Goal: Task Accomplishment & Management: Complete application form

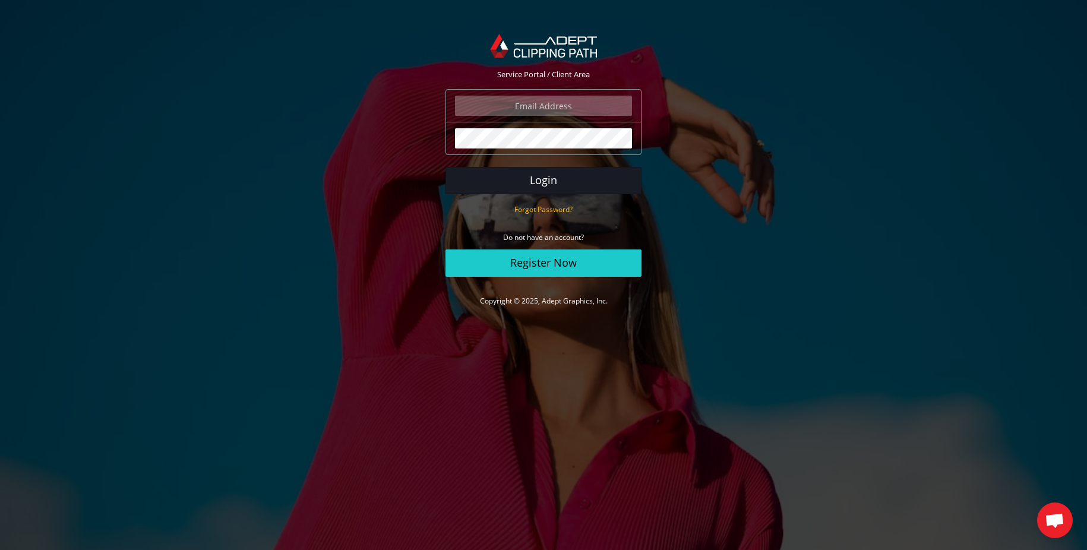
type input "[EMAIL_ADDRESS][DOMAIN_NAME]"
click at [551, 181] on button "Login" at bounding box center [543, 180] width 196 height 27
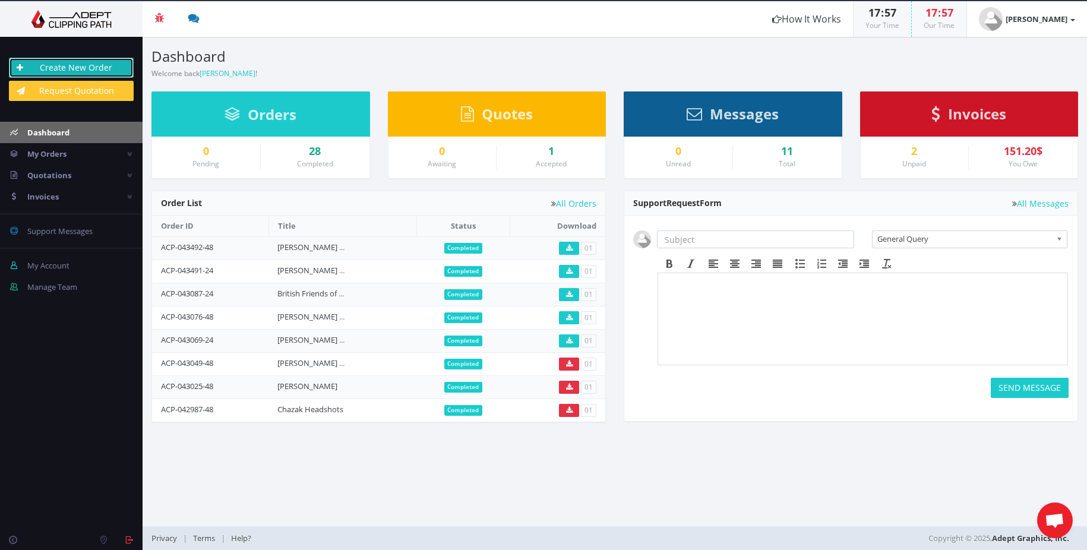
click at [94, 75] on link "Create New Order" at bounding box center [71, 68] width 125 height 20
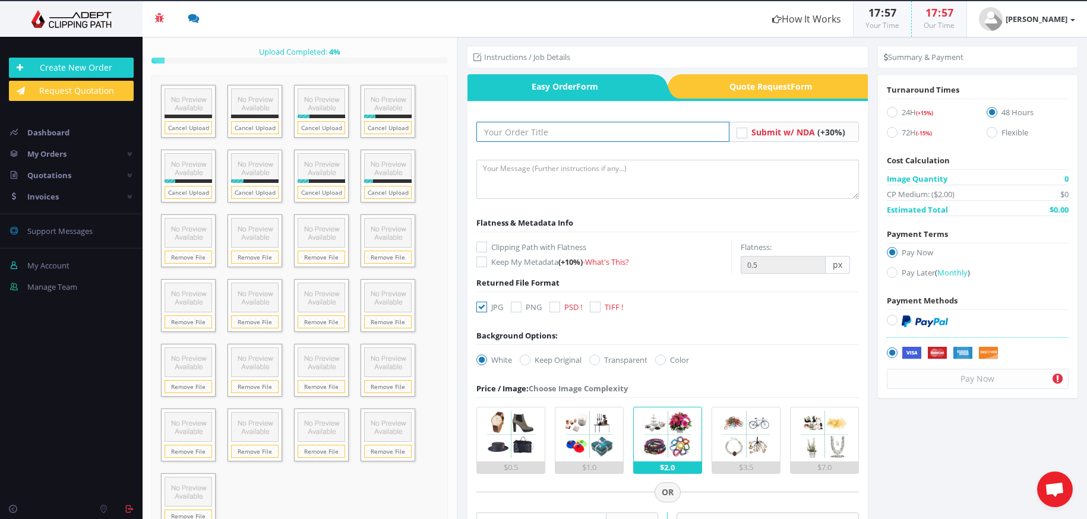
click at [557, 137] on input "text" at bounding box center [602, 132] width 253 height 20
click at [553, 135] on input "text" at bounding box center [602, 132] width 253 height 20
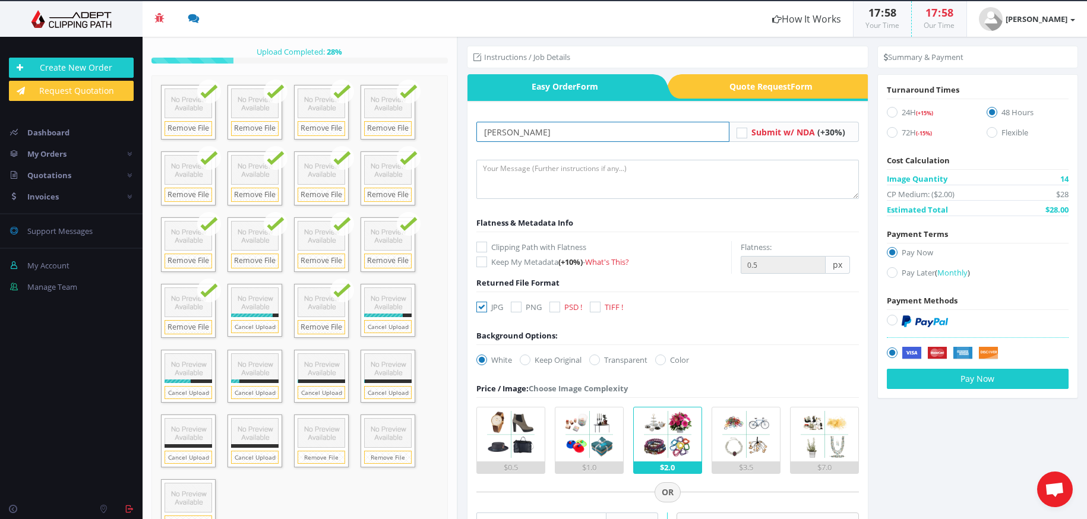
type input "[PERSON_NAME]"
click at [589, 174] on textarea at bounding box center [667, 179] width 382 height 39
click at [623, 261] on link "What's This?" at bounding box center [607, 262] width 44 height 11
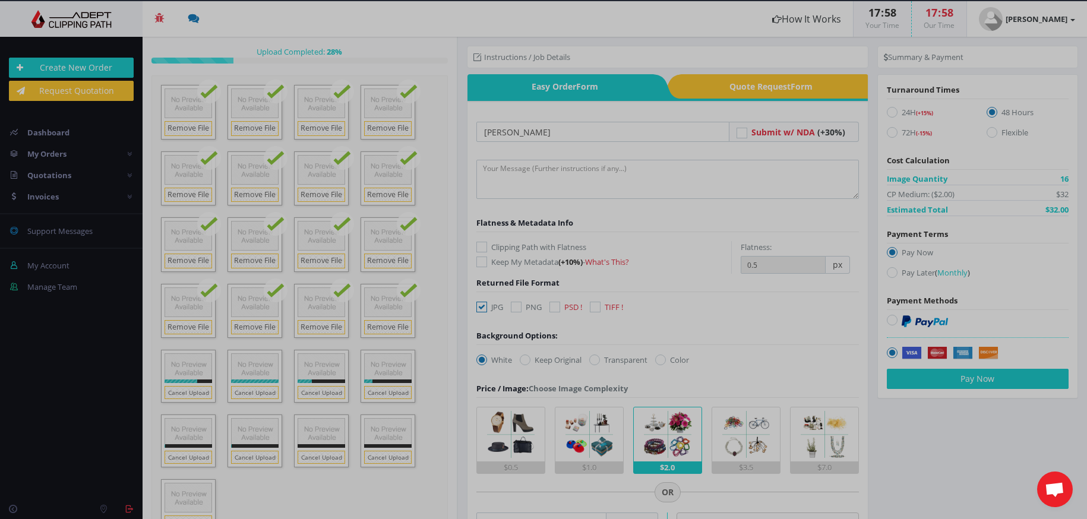
click at [616, 261] on div at bounding box center [543, 259] width 1087 height 519
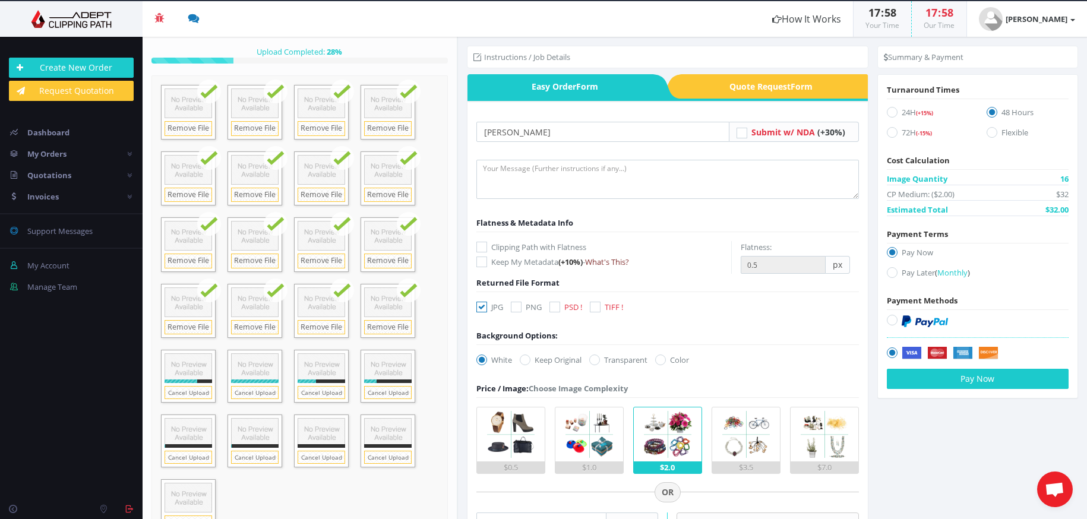
click at [613, 261] on link "What's This?" at bounding box center [607, 262] width 44 height 11
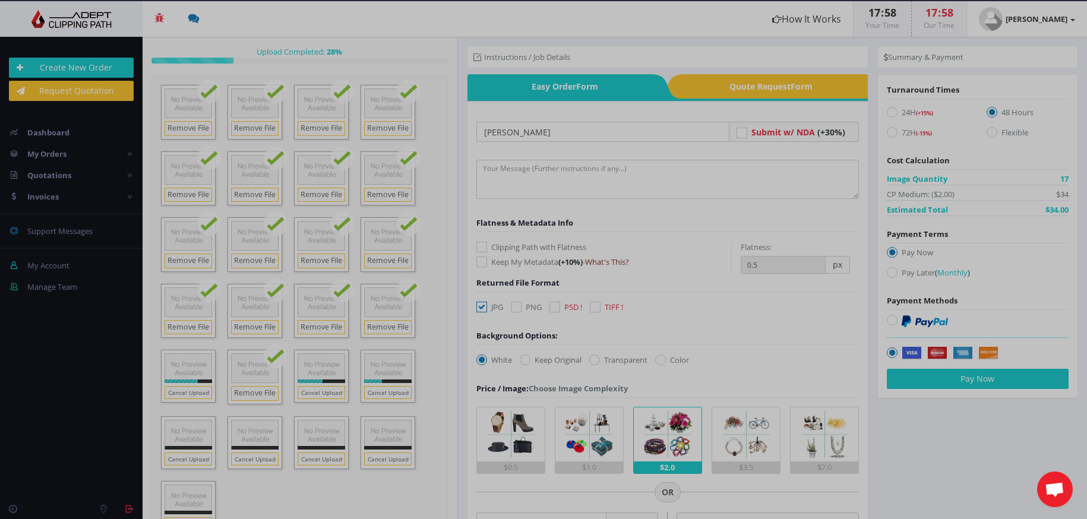
click at [613, 261] on div at bounding box center [543, 259] width 1087 height 519
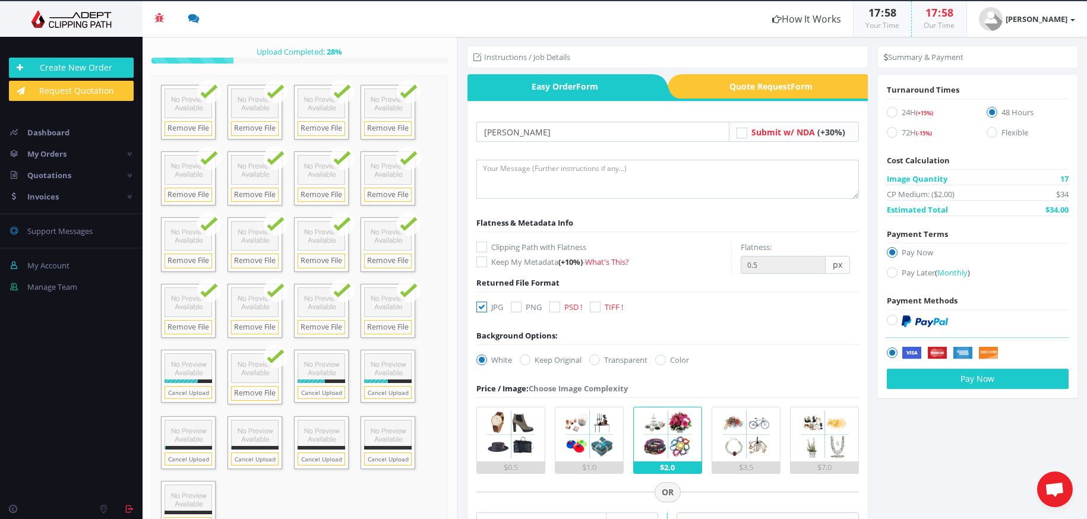
click at [484, 263] on icon at bounding box center [481, 262] width 11 height 11
click at [484, 263] on input "Keep My Metadata (+10%) - What's This?" at bounding box center [483, 262] width 8 height 8
checkbox input "true"
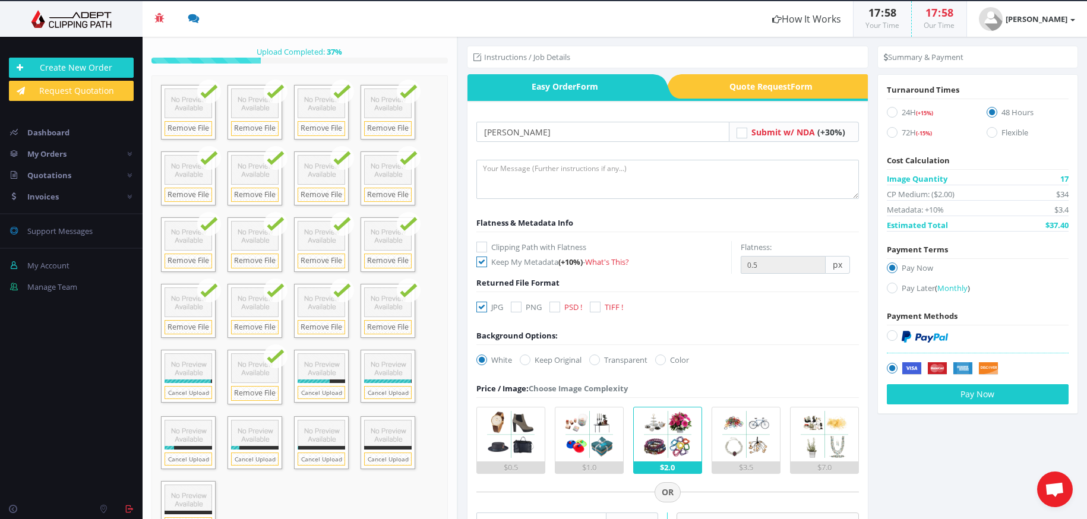
click at [556, 308] on icon at bounding box center [554, 307] width 11 height 11
click at [556, 308] on input "PSD !" at bounding box center [556, 307] width 8 height 8
checkbox input "true"
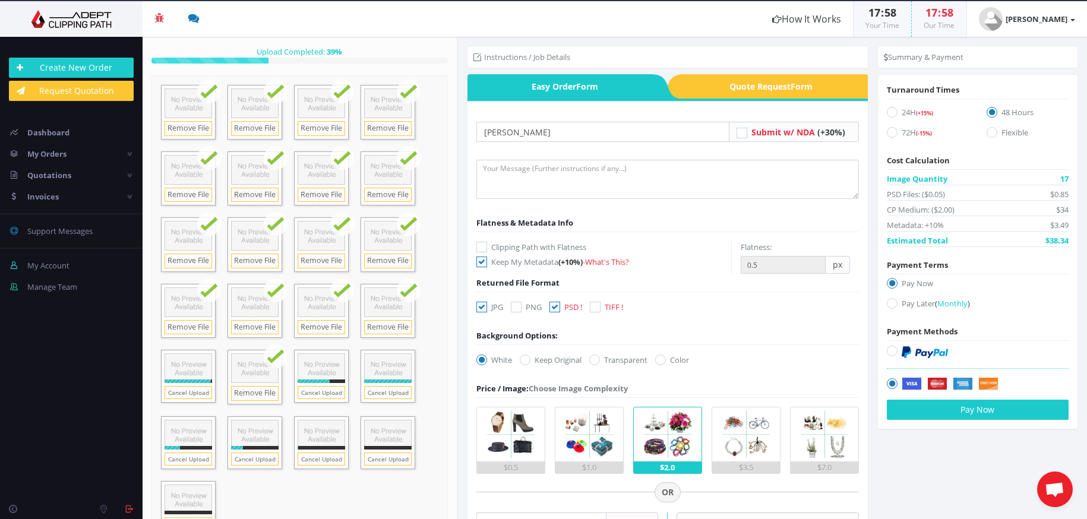
click at [480, 309] on icon at bounding box center [481, 307] width 11 height 11
click at [480, 309] on input "JPG" at bounding box center [483, 307] width 8 height 8
checkbox input "false"
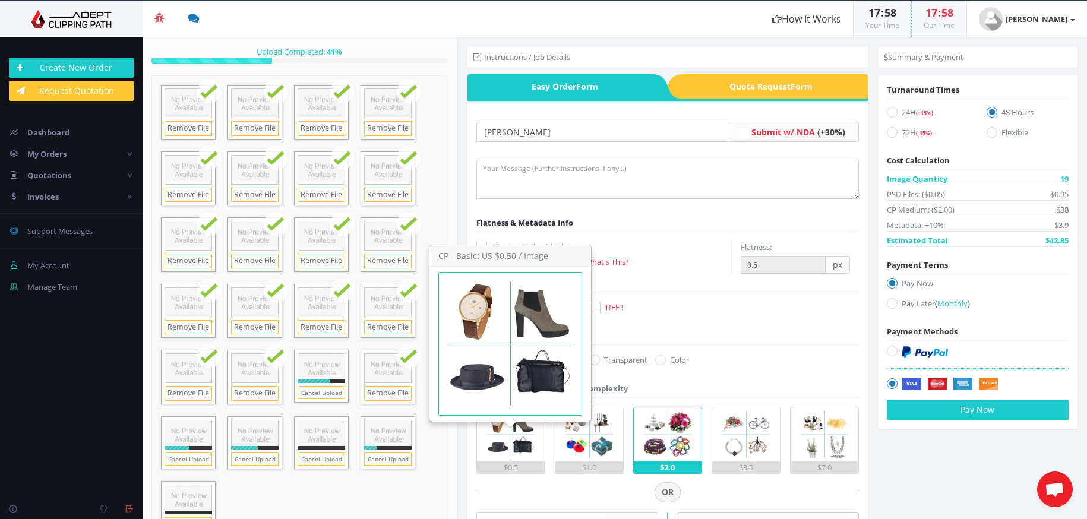
click at [513, 454] on img at bounding box center [510, 434] width 54 height 54
click at [0, 0] on input "$0.5" at bounding box center [0, 0] width 0 height 0
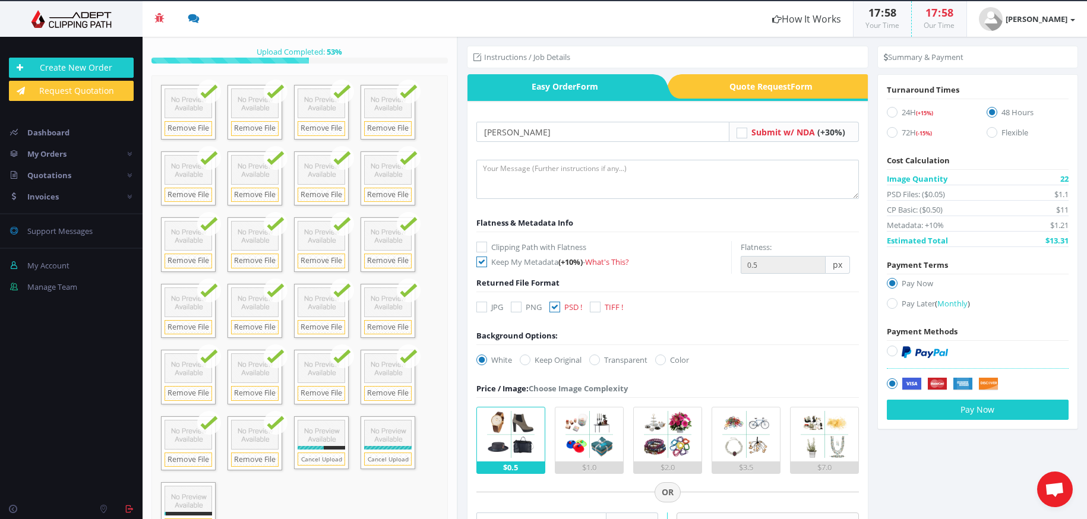
click at [888, 110] on icon at bounding box center [892, 112] width 11 height 11
click at [890, 110] on input "24H (+15%)" at bounding box center [894, 113] width 8 height 8
radio input "true"
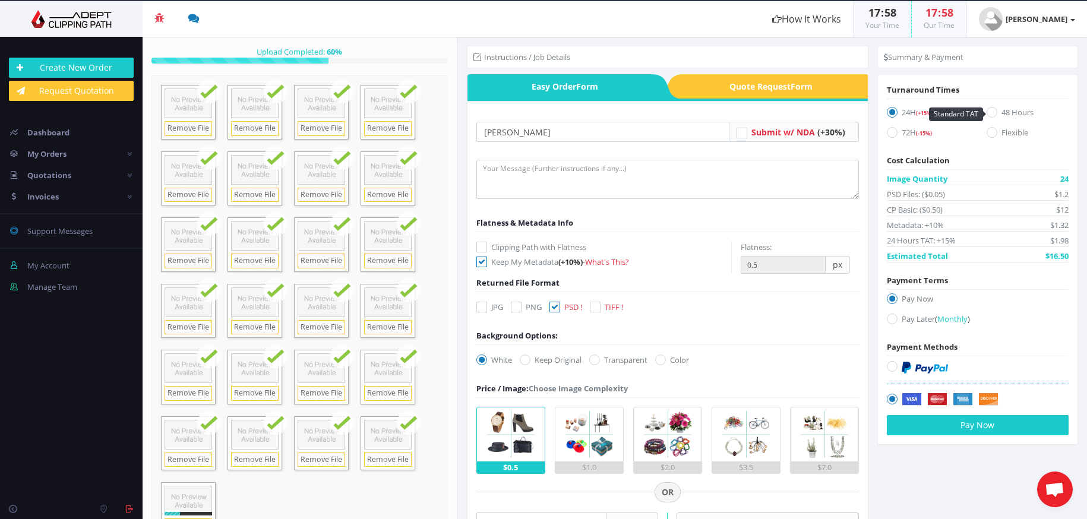
click at [991, 111] on icon at bounding box center [991, 112] width 11 height 11
click at [991, 111] on input "48 Hours" at bounding box center [993, 113] width 8 height 8
radio input "true"
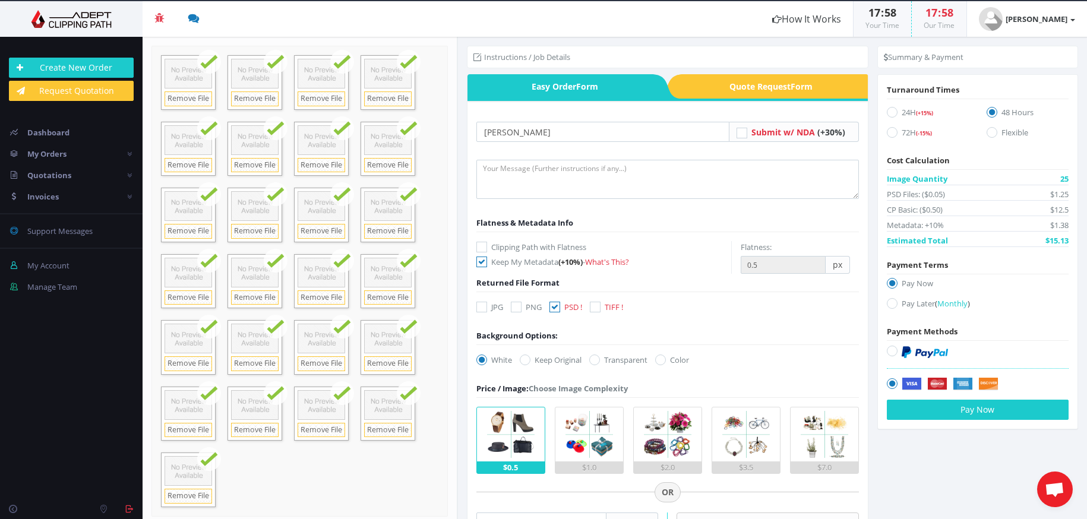
click at [553, 307] on icon at bounding box center [554, 307] width 11 height 11
click at [553, 307] on input "PSD !" at bounding box center [556, 307] width 8 height 8
checkbox input "false"
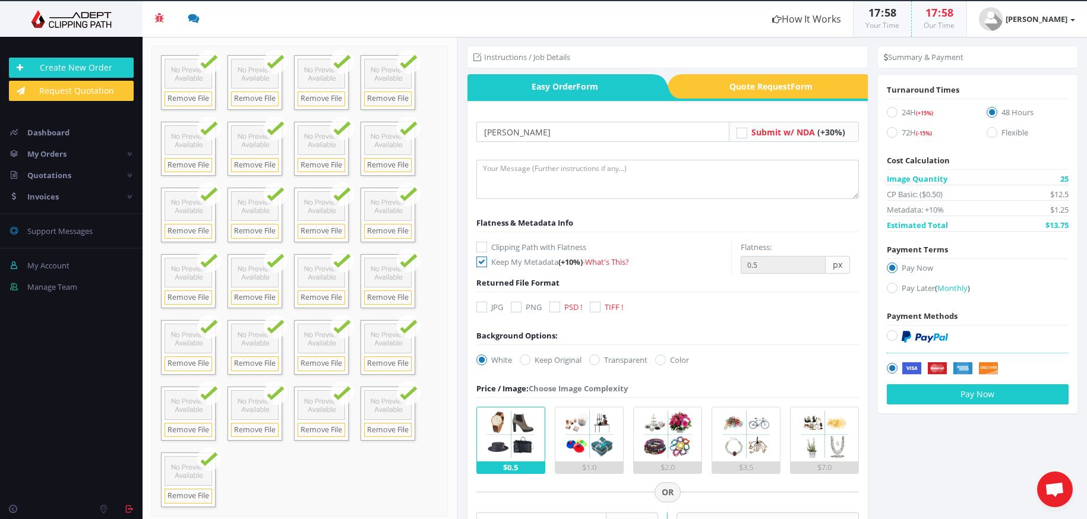
click at [485, 308] on icon at bounding box center [481, 307] width 11 height 11
click at [485, 308] on input "JPG" at bounding box center [483, 307] width 8 height 8
checkbox input "true"
click at [532, 360] on label "Keep Original" at bounding box center [551, 360] width 62 height 12
click at [530, 360] on input "Keep Original" at bounding box center [527, 360] width 8 height 8
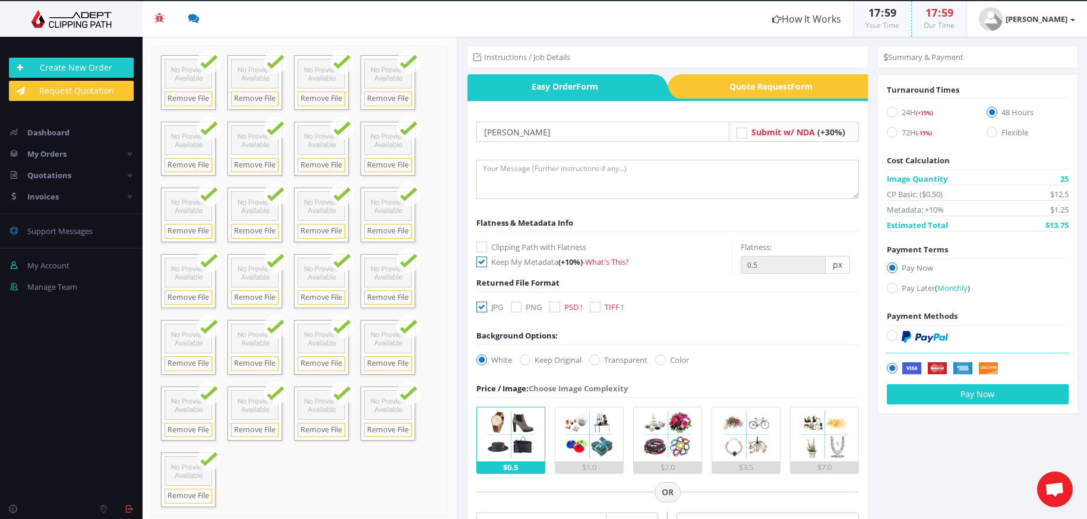
radio input "true"
click at [542, 175] on textarea at bounding box center [667, 179] width 382 height 39
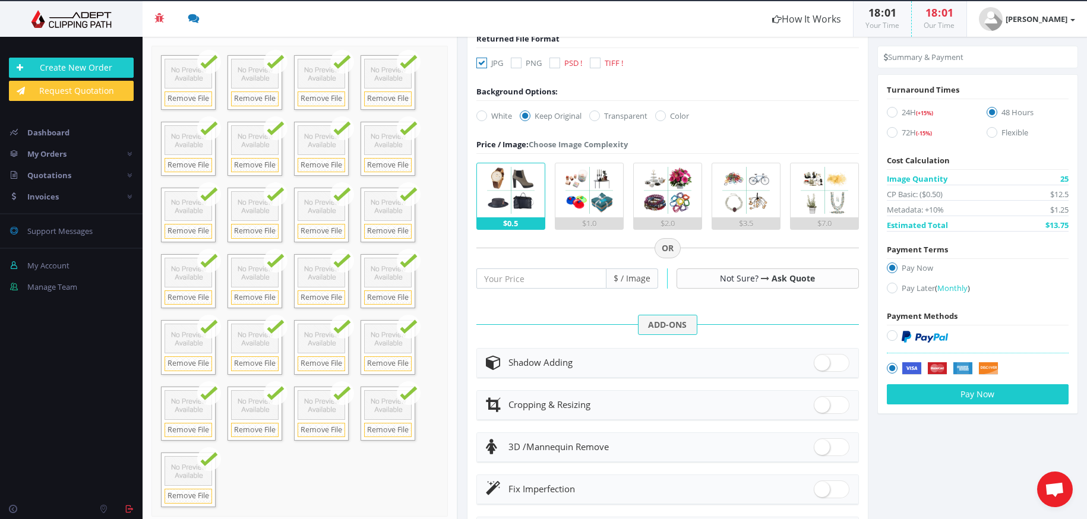
scroll to position [228, 0]
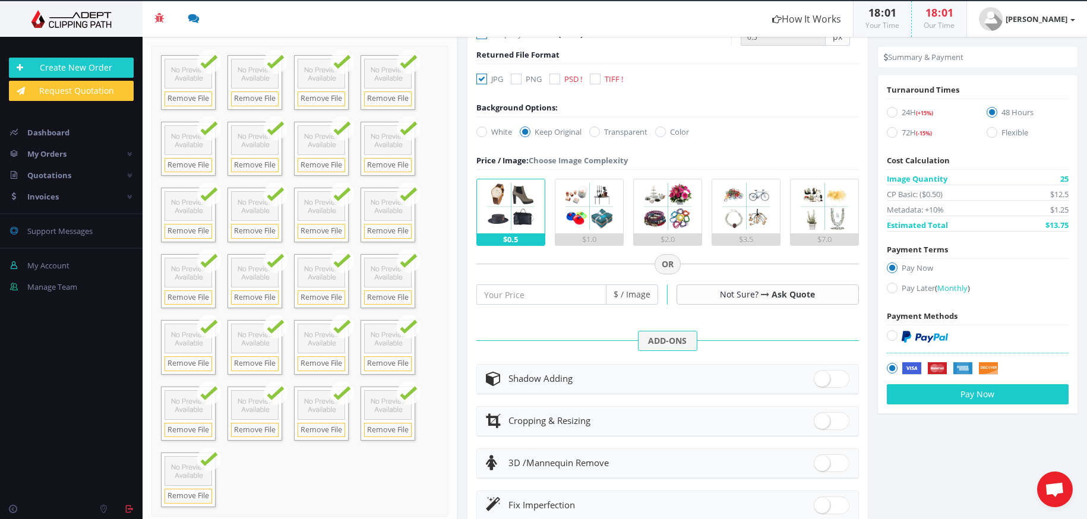
type textarea "Images lpc _0020 to lpc 0041 please retouch the white blanket from under the yo…"
click at [888, 292] on icon at bounding box center [892, 288] width 11 height 11
click at [890, 292] on input "Pay Later ( Monthly )" at bounding box center [894, 288] width 8 height 8
radio input "true"
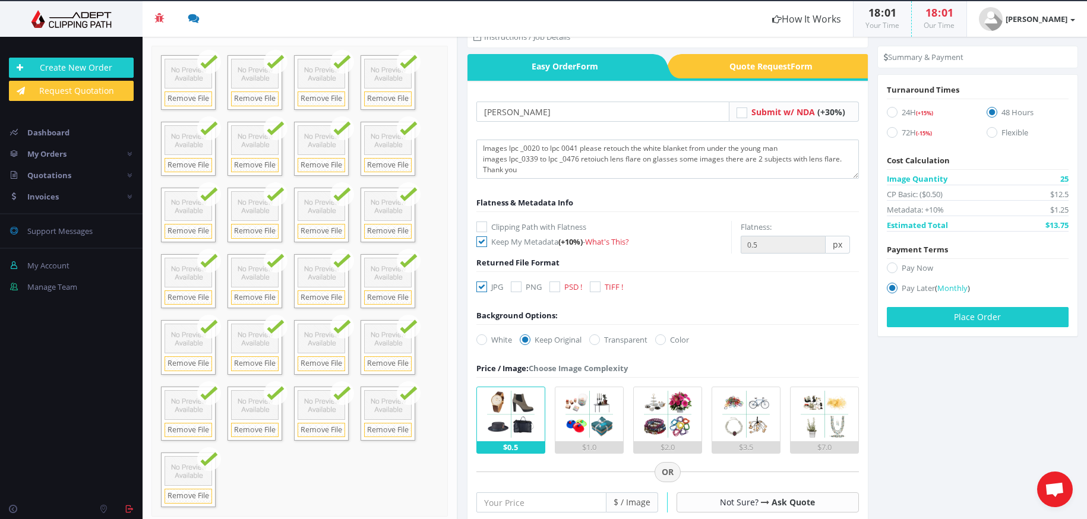
scroll to position [3, 0]
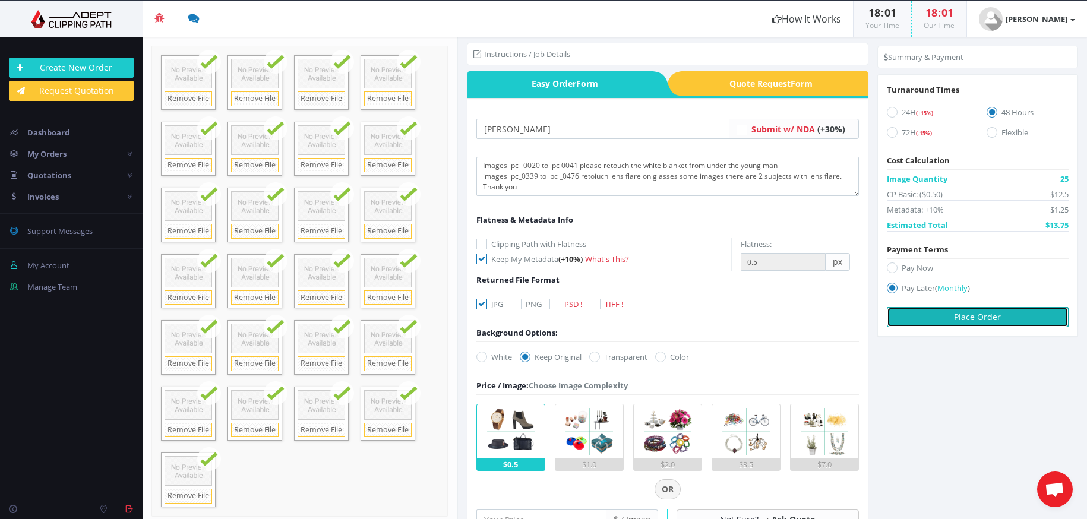
click at [956, 321] on button "Place Order" at bounding box center [978, 317] width 182 height 20
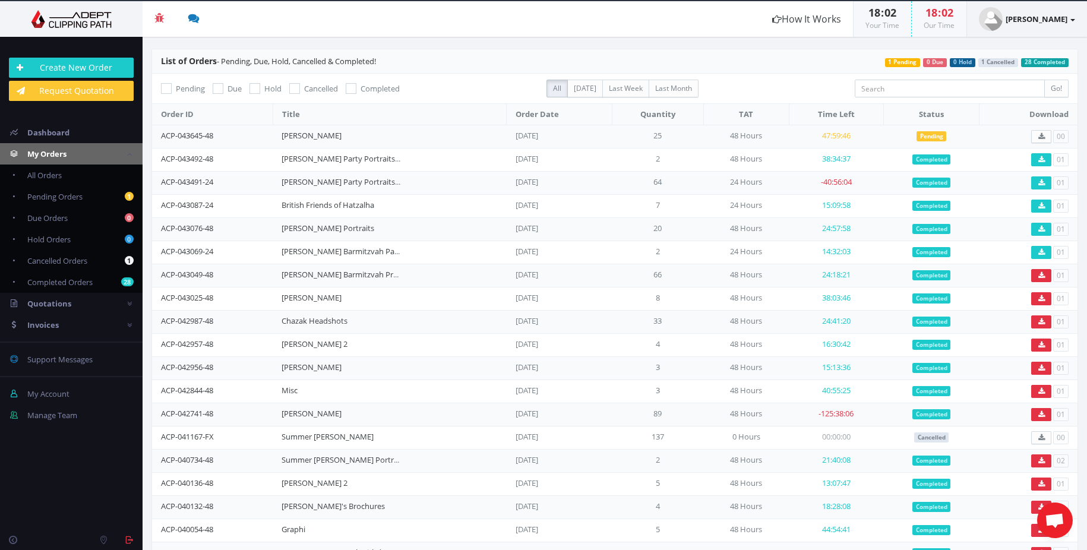
click at [1033, 16] on strong "Edwin Marcow" at bounding box center [1036, 19] width 62 height 11
click at [1011, 130] on link "Logout" at bounding box center [1027, 127] width 94 height 17
